Goal: Information Seeking & Learning: Learn about a topic

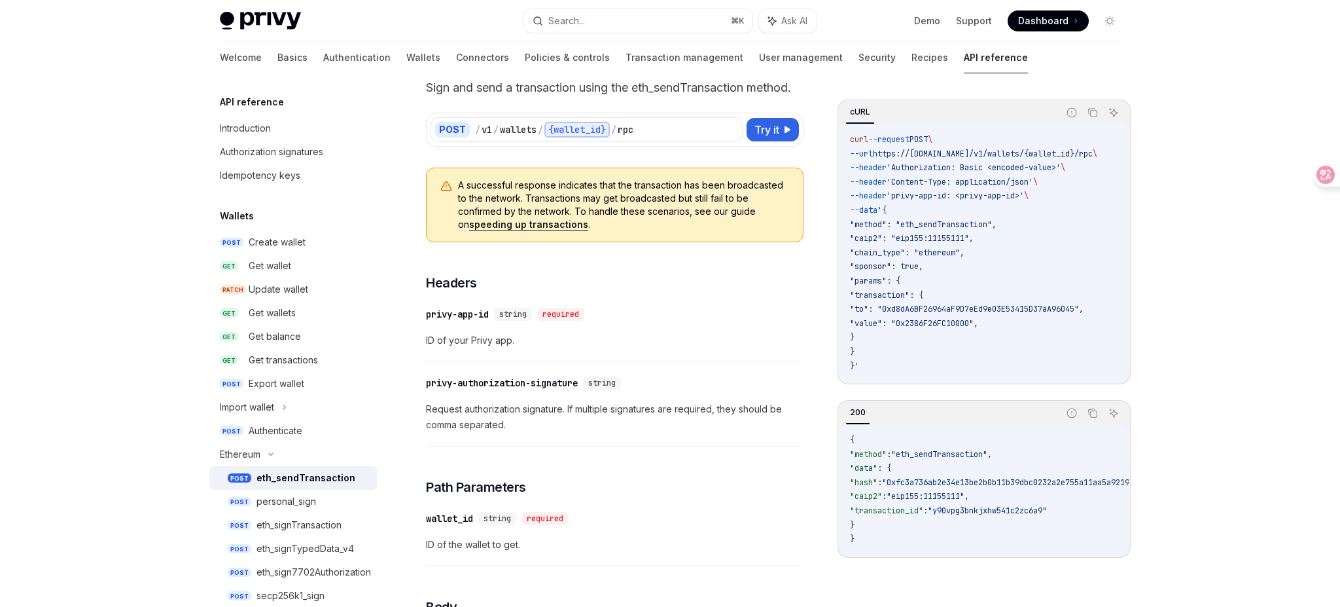
scroll to position [70, 0]
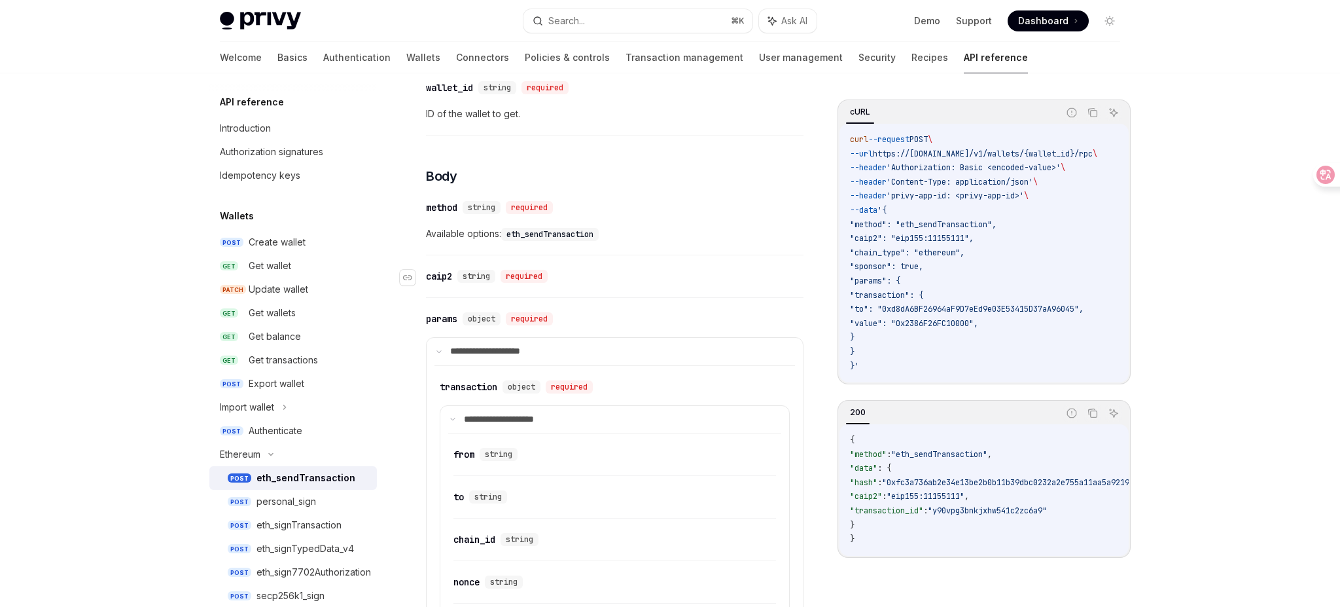
scroll to position [554, 0]
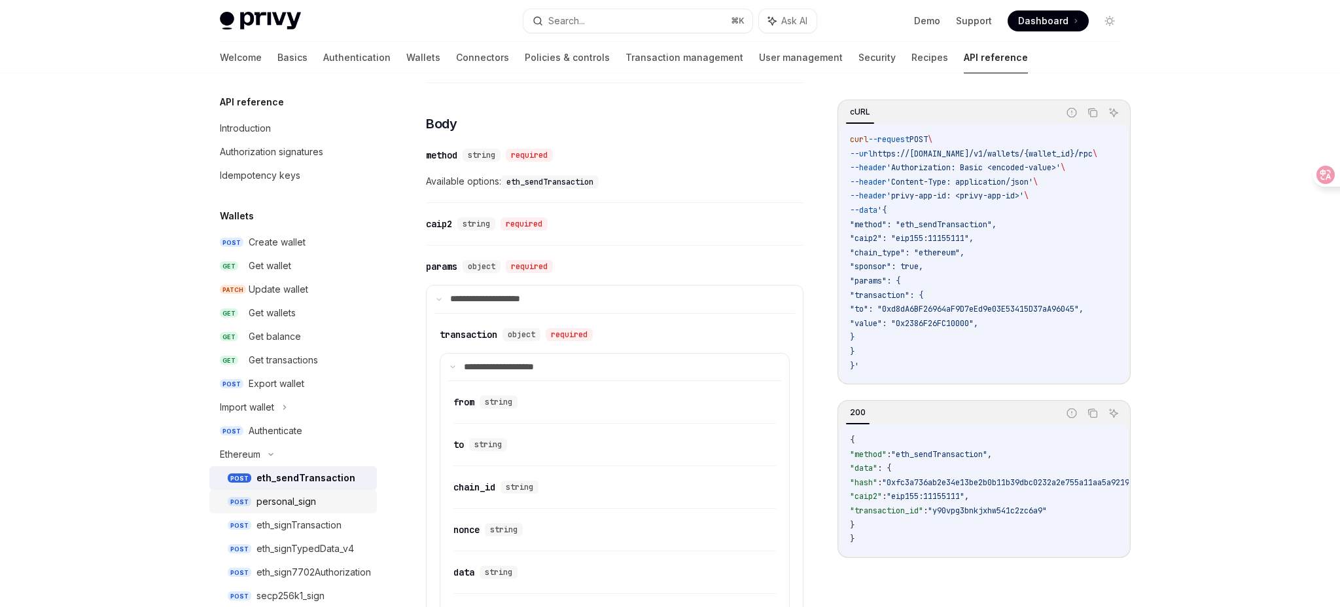
click at [309, 497] on div "personal_sign" at bounding box center [287, 501] width 60 height 16
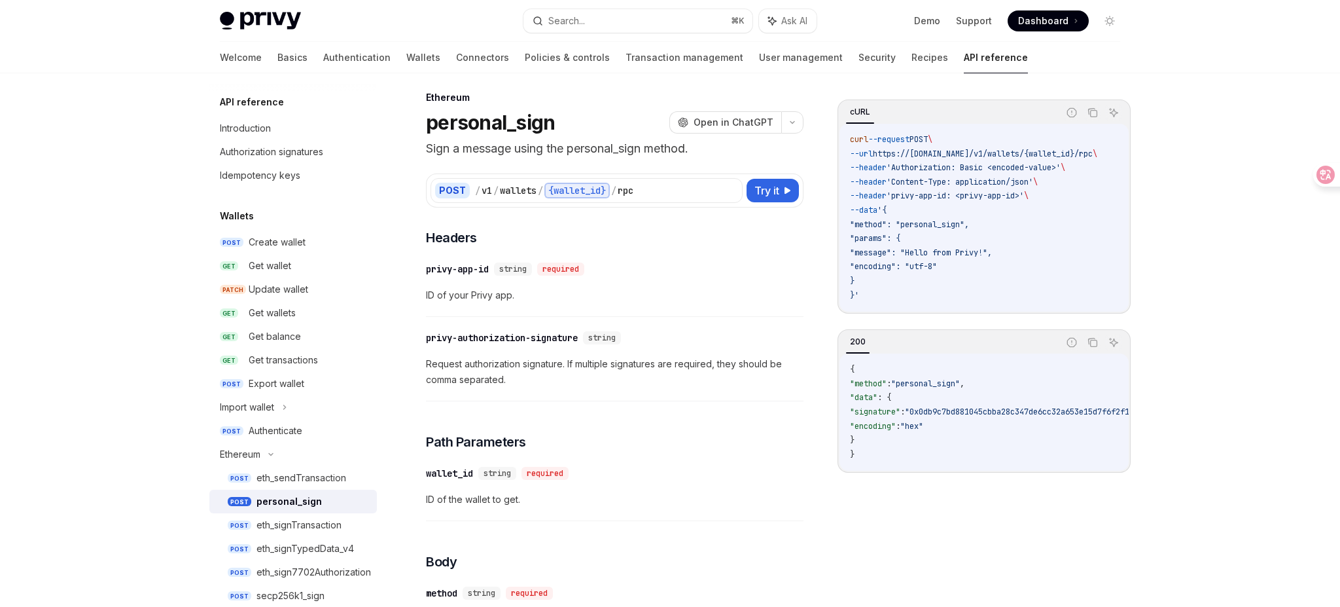
scroll to position [12, 0]
click at [287, 522] on div "eth_signTransaction" at bounding box center [299, 525] width 85 height 16
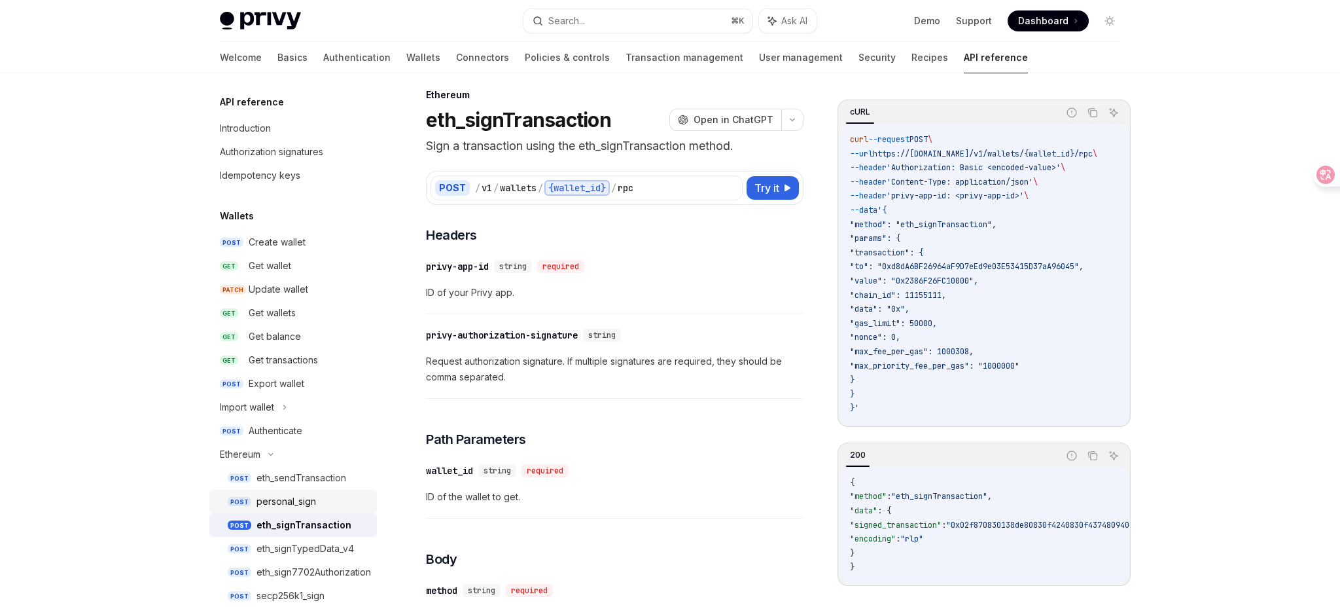
click at [342, 496] on div "personal_sign" at bounding box center [313, 501] width 113 height 16
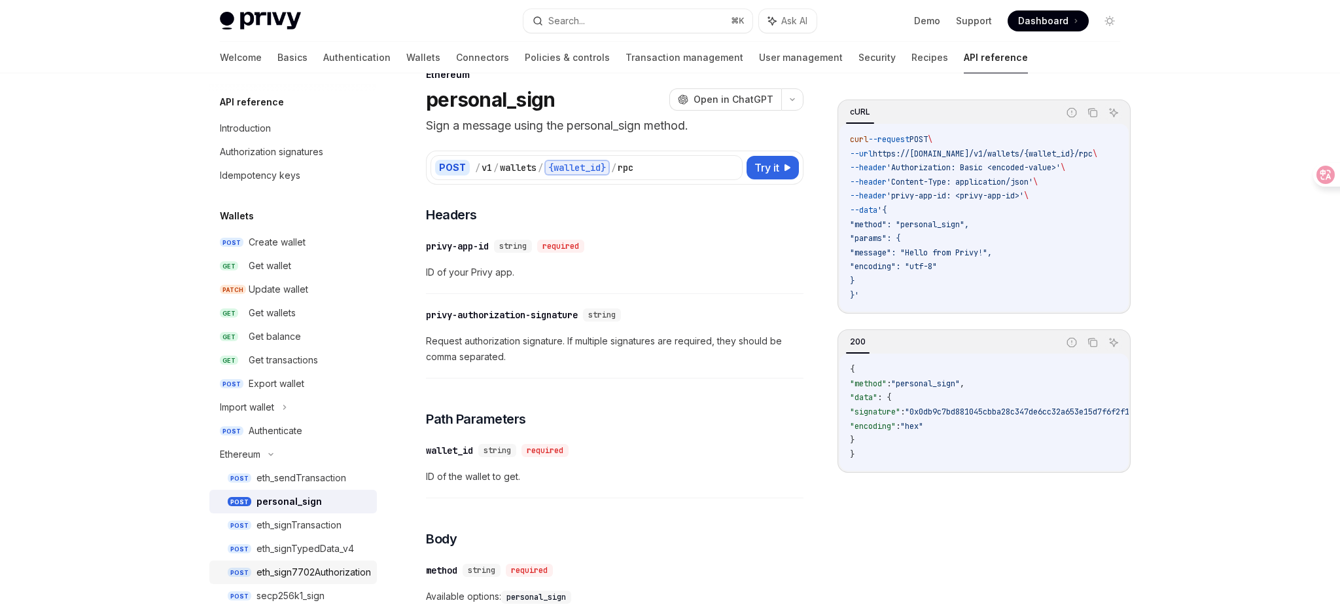
scroll to position [35, 0]
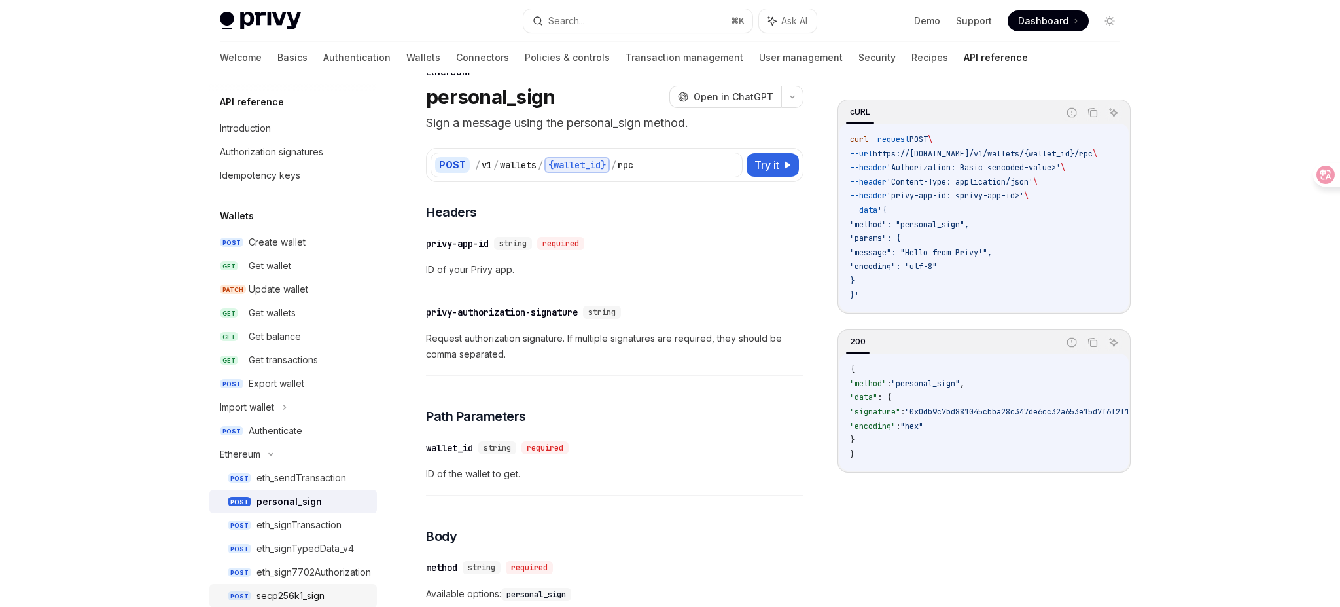
click at [287, 592] on div "secp256k1_sign" at bounding box center [291, 596] width 68 height 16
type textarea "*"
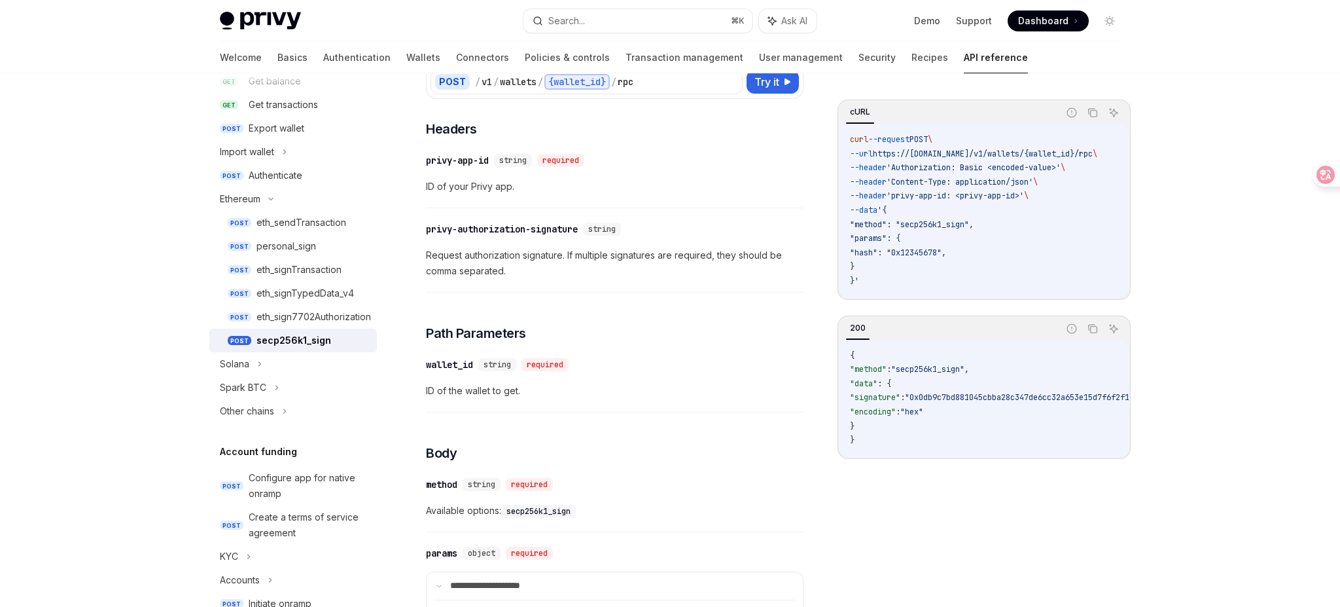
scroll to position [115, 0]
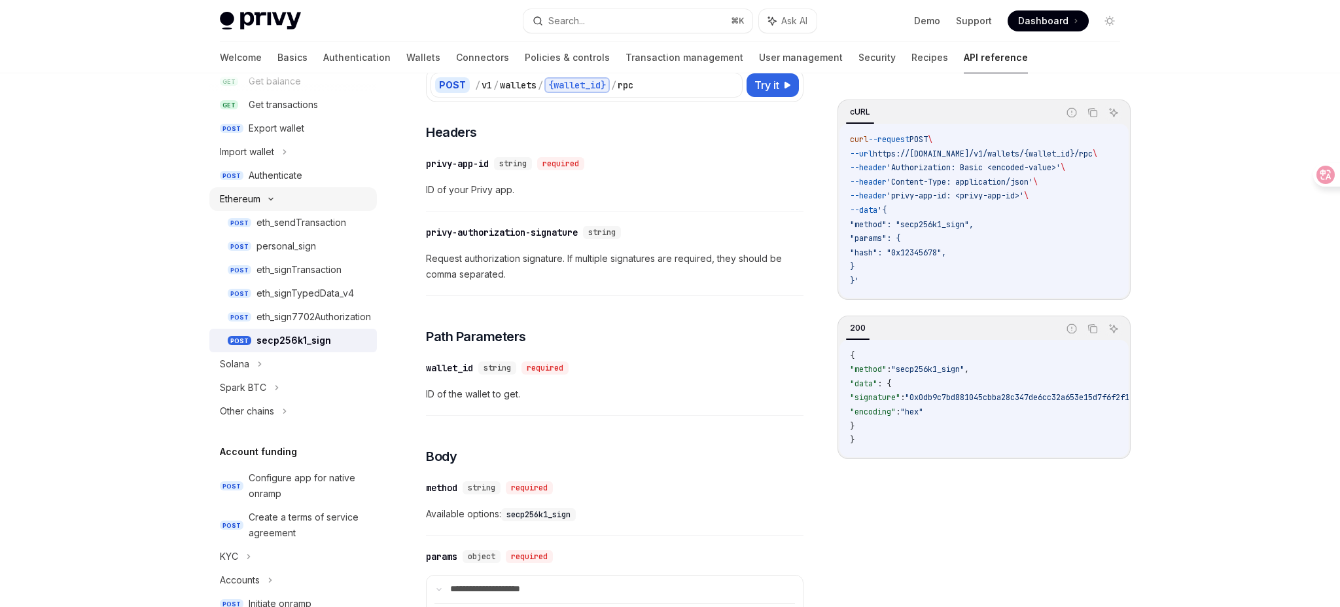
click at [302, 201] on div "Ethereum" at bounding box center [293, 199] width 168 height 24
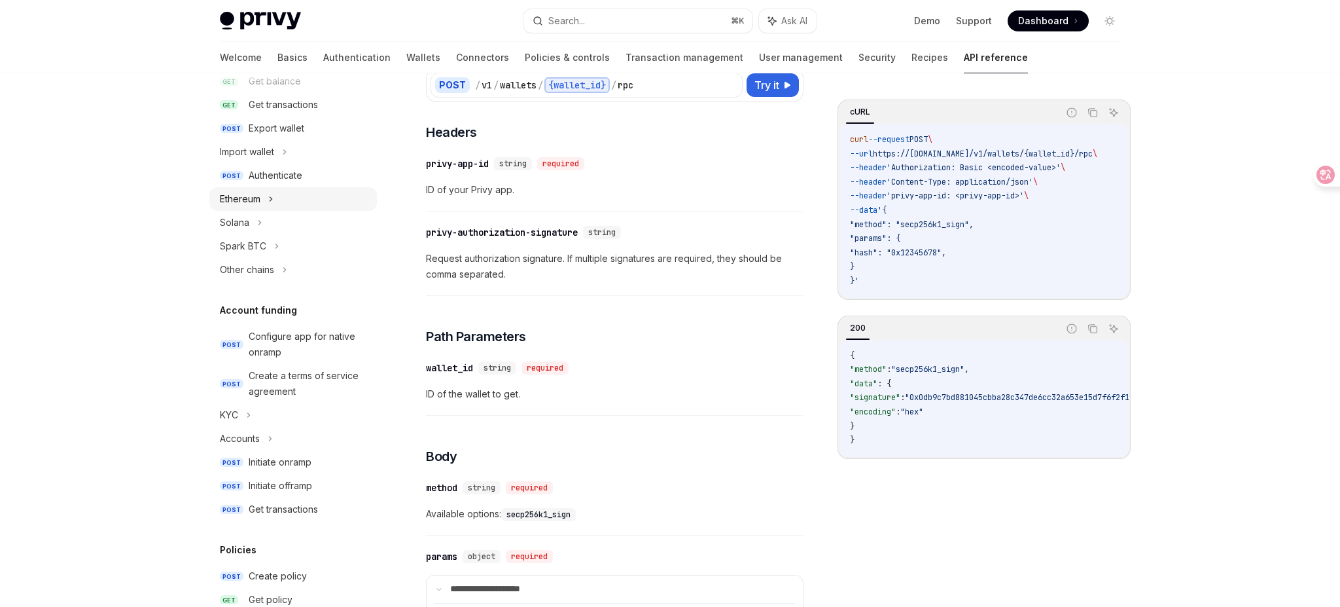
click at [302, 201] on div "Ethereum" at bounding box center [293, 199] width 168 height 24
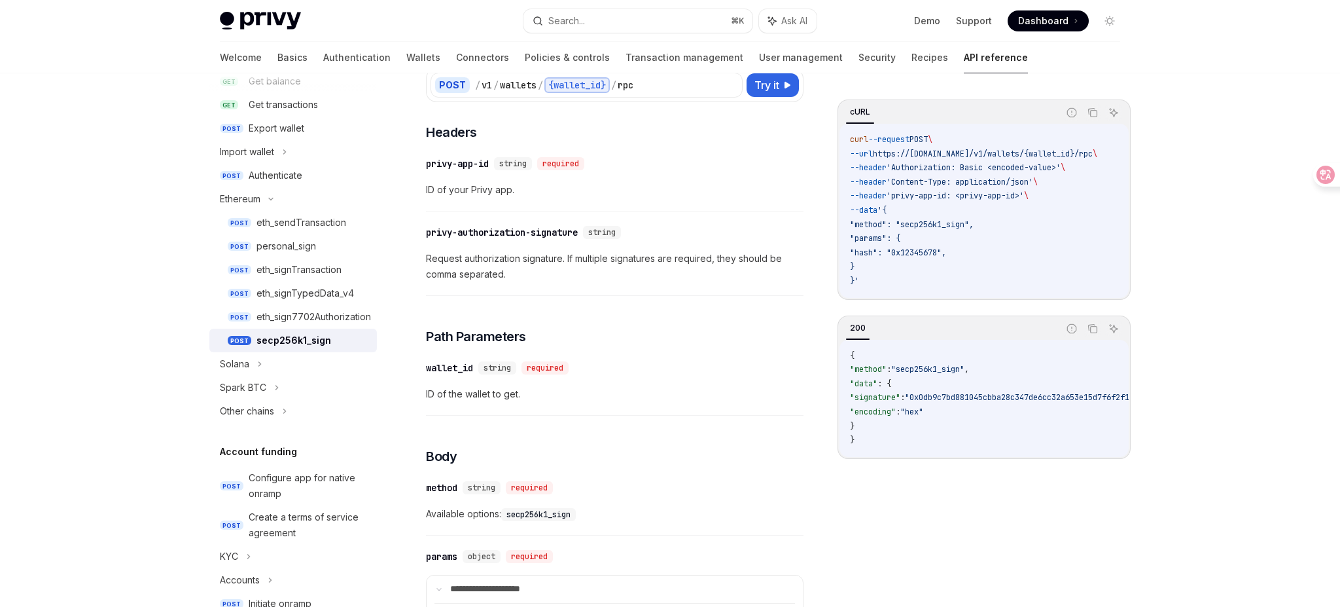
click at [156, 496] on div "Privy Docs home page Search... ⌘ K Ask AI Demo Support Dashboard Dashboard Sear…" at bounding box center [670, 533] width 1340 height 1296
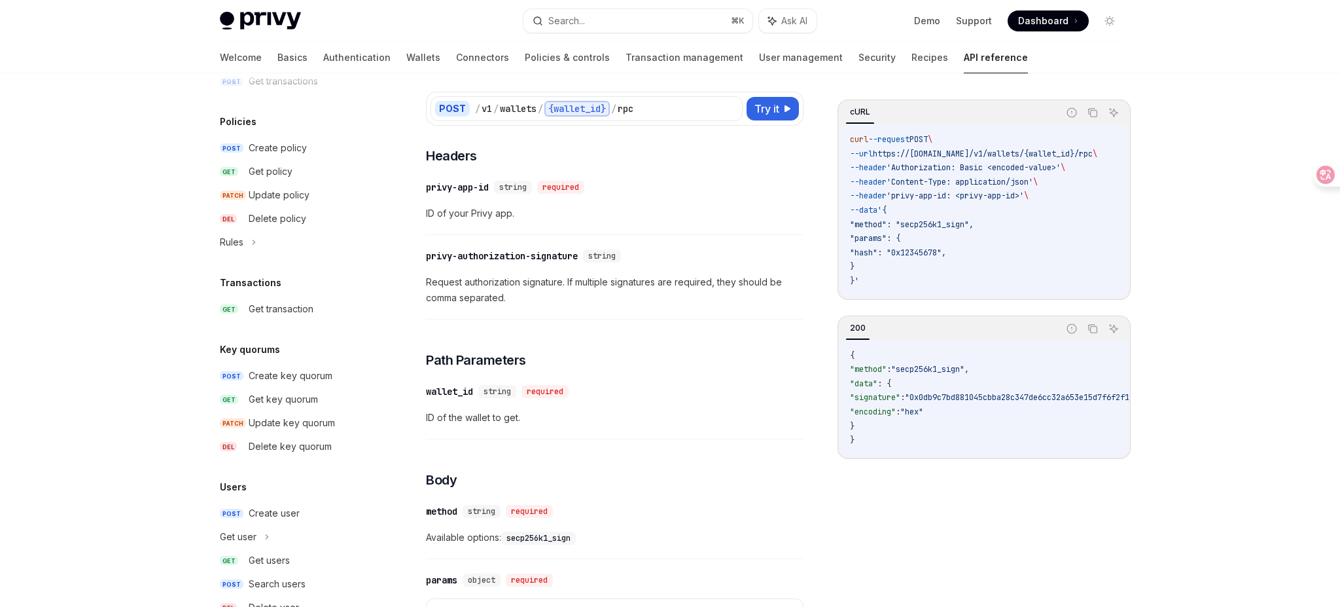
scroll to position [0, 0]
